Goal: Use online tool/utility

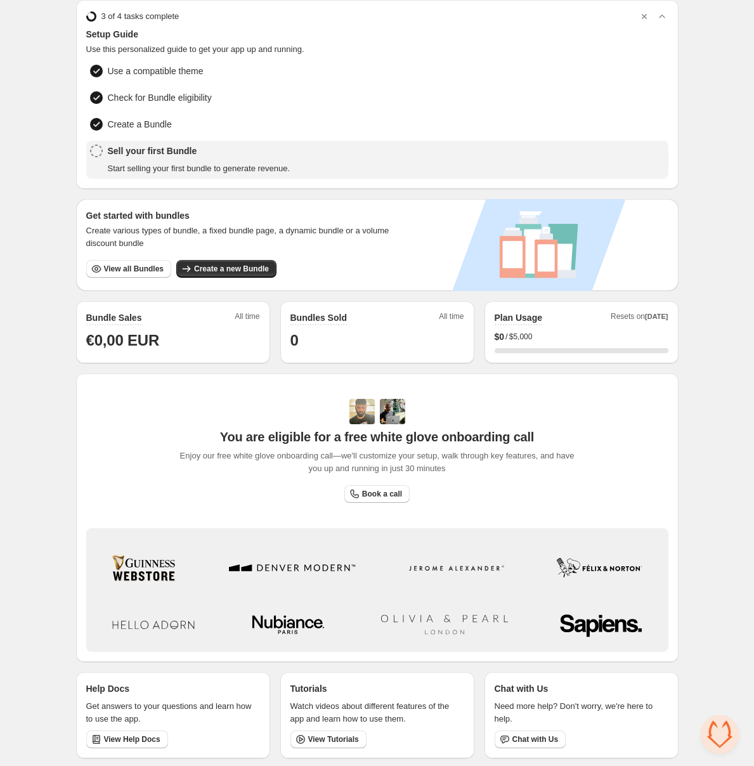
scroll to position [49, 0]
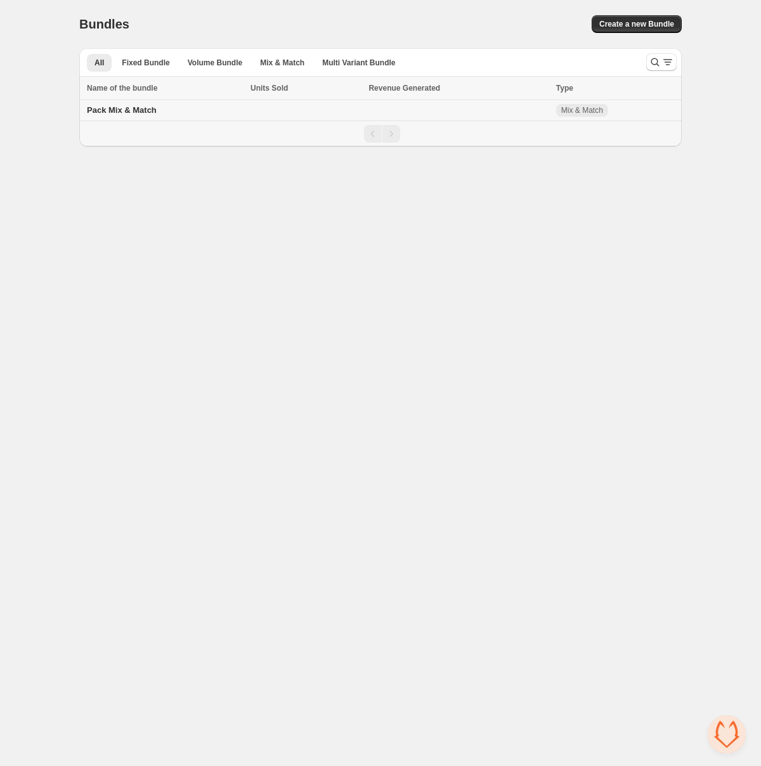
click at [114, 112] on span "Pack Mix & Match" at bounding box center [122, 110] width 70 height 10
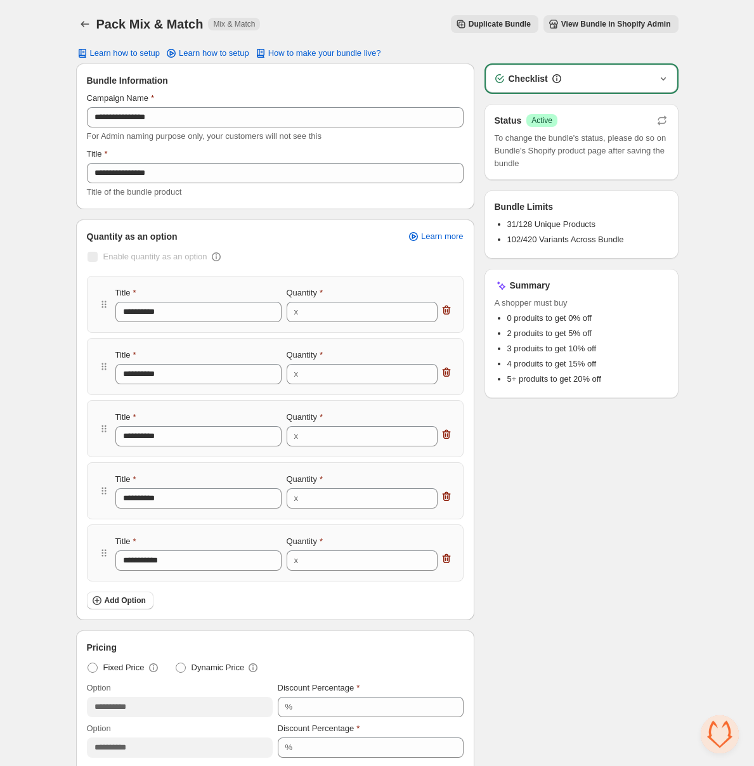
click at [661, 75] on icon "button" at bounding box center [663, 78] width 13 height 13
